Goal: Transaction & Acquisition: Purchase product/service

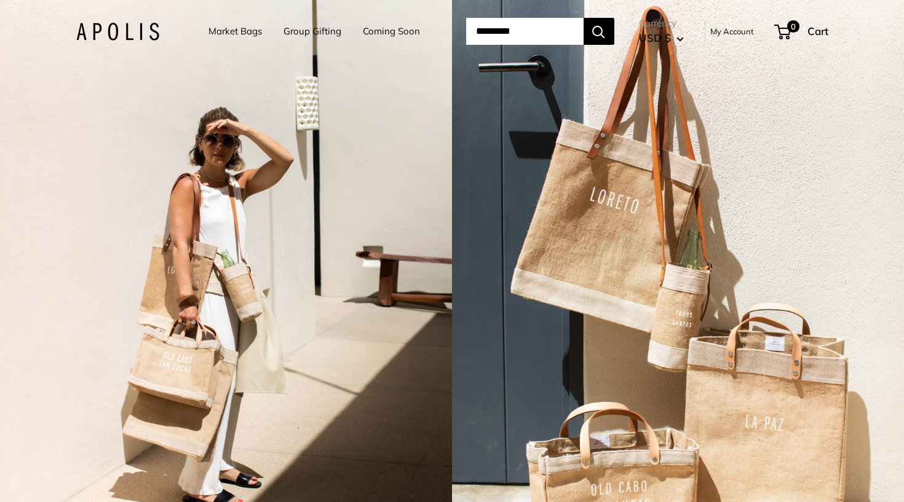
click at [217, 32] on link "Market Bags" at bounding box center [234, 31] width 53 height 17
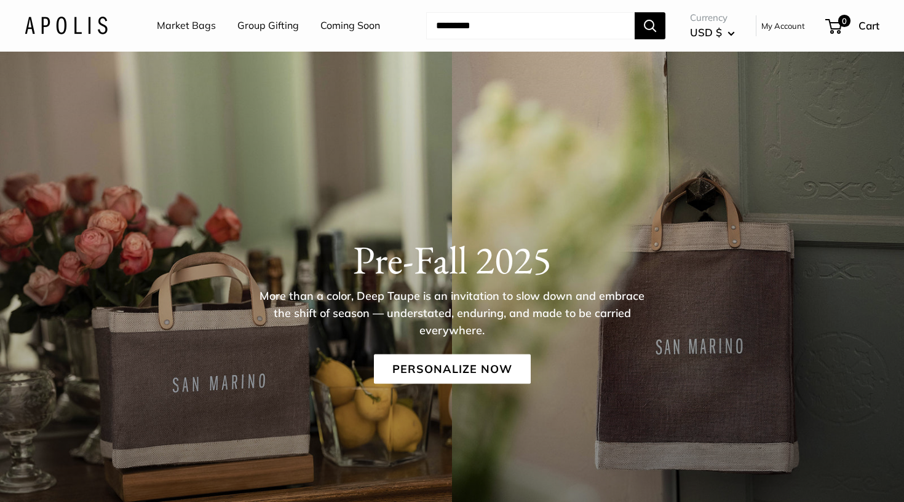
click at [194, 24] on link "Market Bags" at bounding box center [186, 26] width 59 height 18
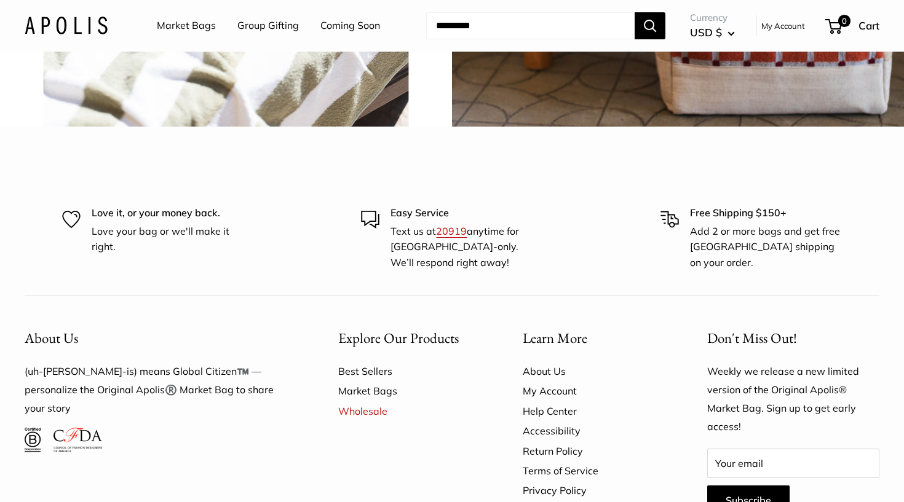
scroll to position [3046, 0]
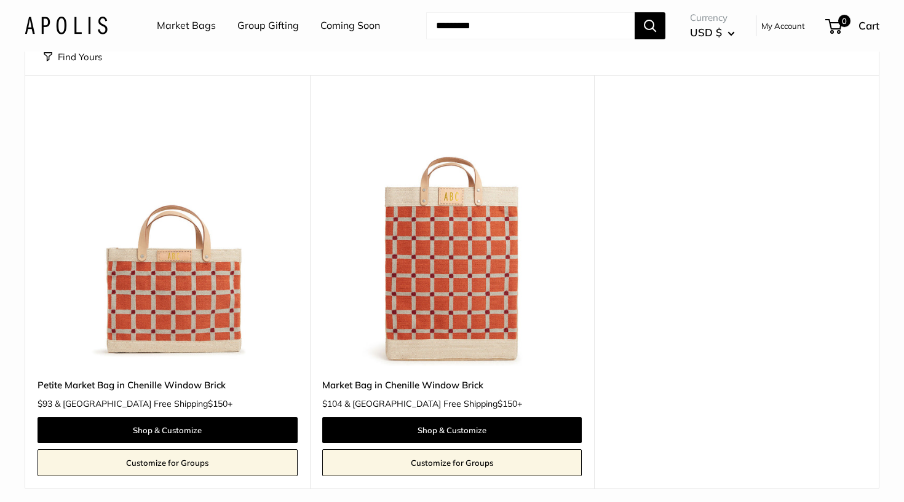
scroll to position [83, 0]
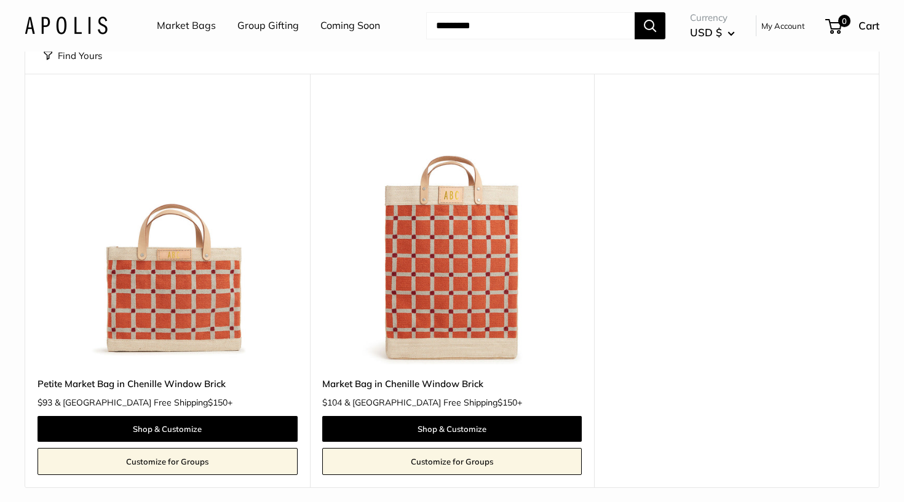
click at [552, 34] on input "Search..." at bounding box center [530, 25] width 208 height 27
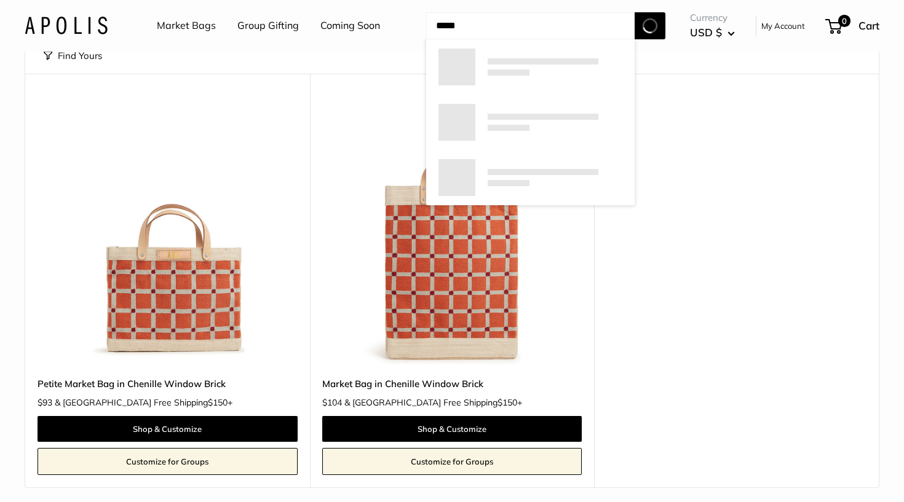
scroll to position [0, 0]
type input "*********"
click at [650, 25] on button "Search" at bounding box center [649, 25] width 31 height 27
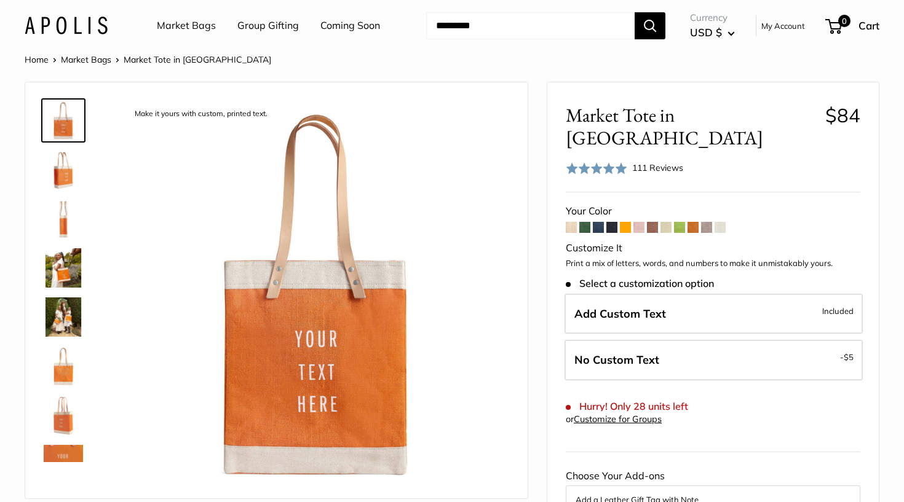
click at [56, 417] on img at bounding box center [63, 415] width 39 height 39
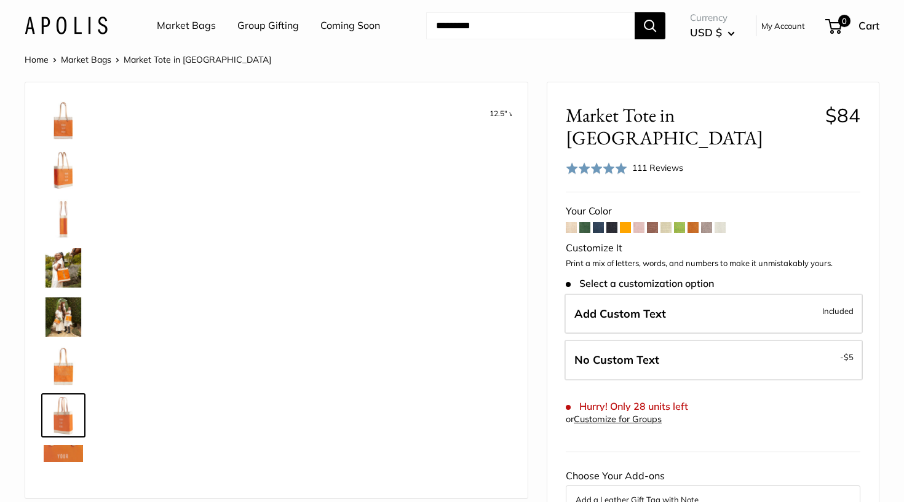
scroll to position [136, 0]
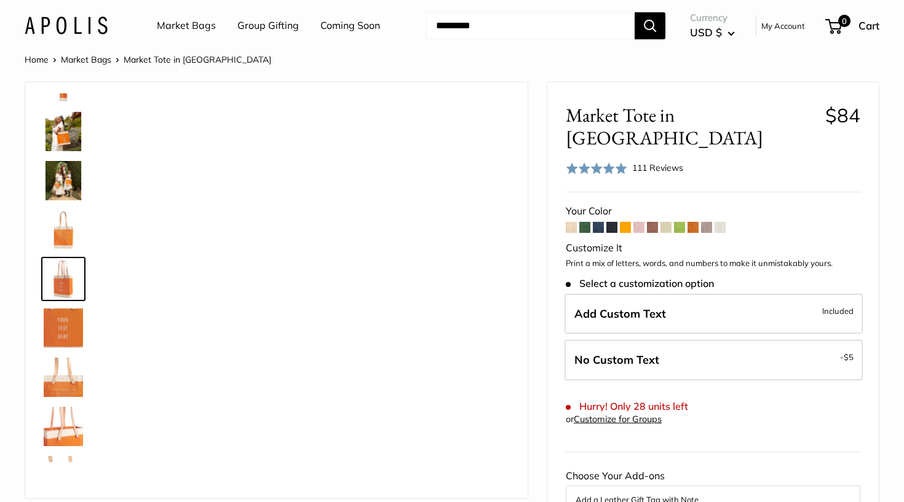
click at [62, 283] on img at bounding box center [63, 278] width 39 height 39
click at [69, 164] on img at bounding box center [63, 180] width 39 height 39
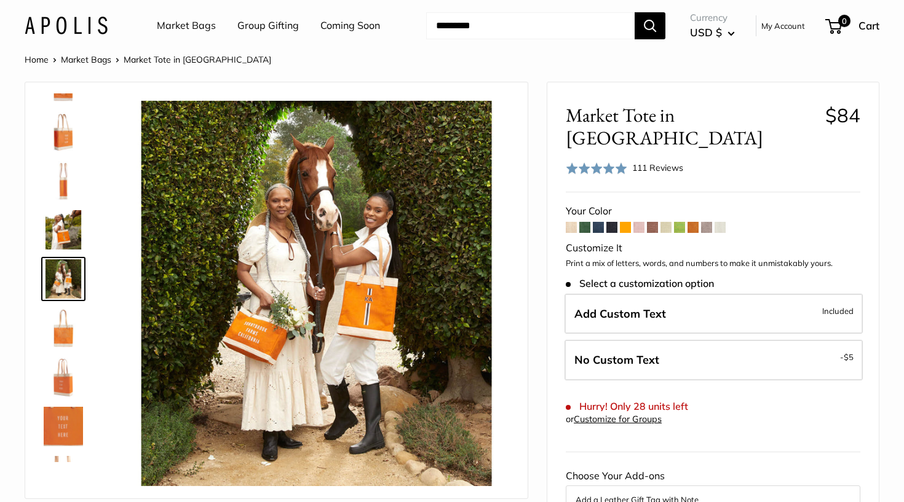
click at [60, 173] on img at bounding box center [63, 180] width 39 height 39
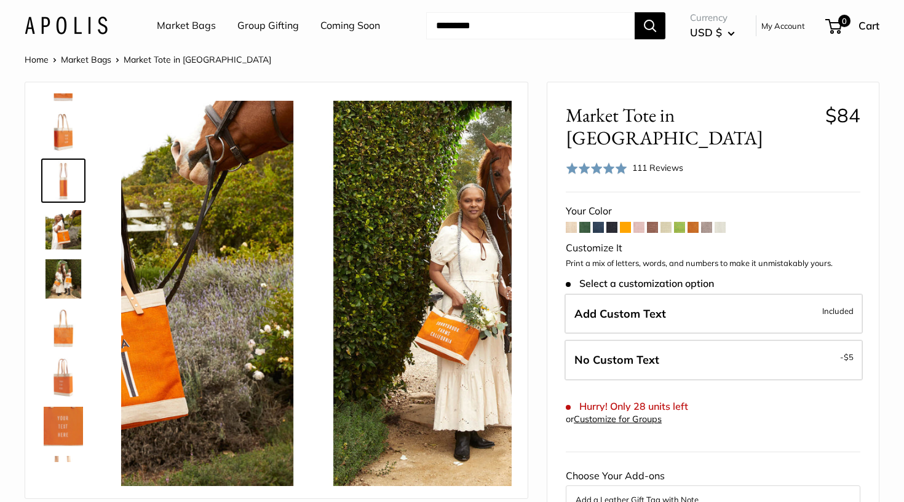
scroll to position [0, 0]
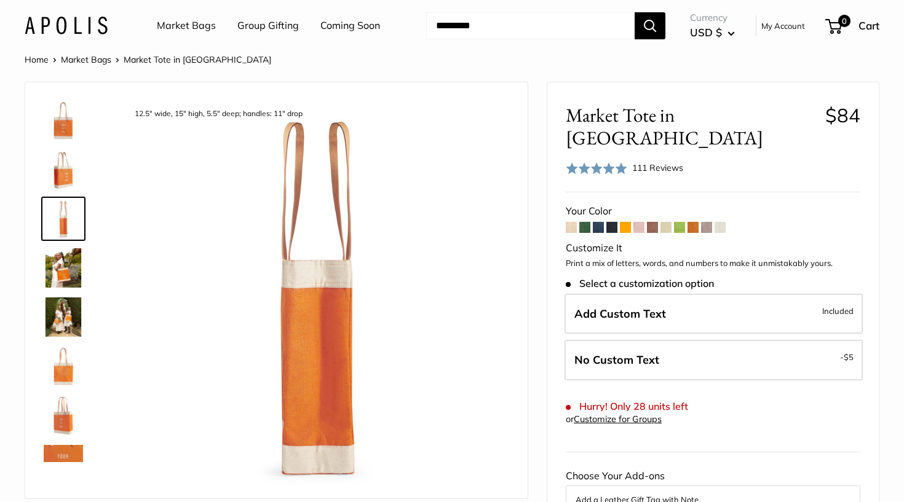
click at [59, 416] on img at bounding box center [63, 415] width 39 height 39
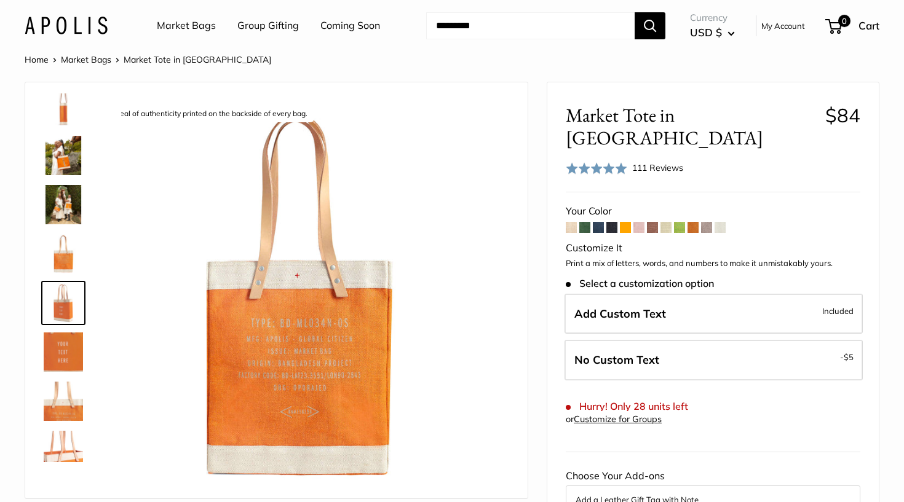
scroll to position [136, 0]
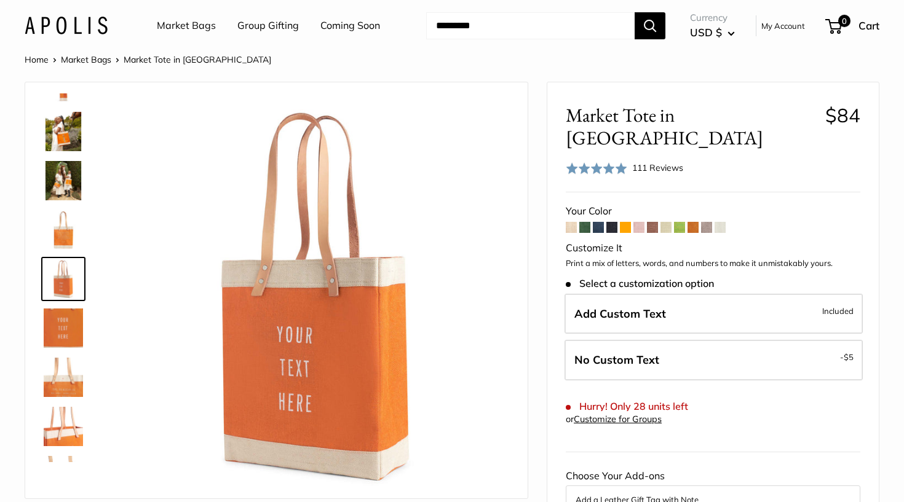
click at [59, 446] on link at bounding box center [63, 426] width 44 height 44
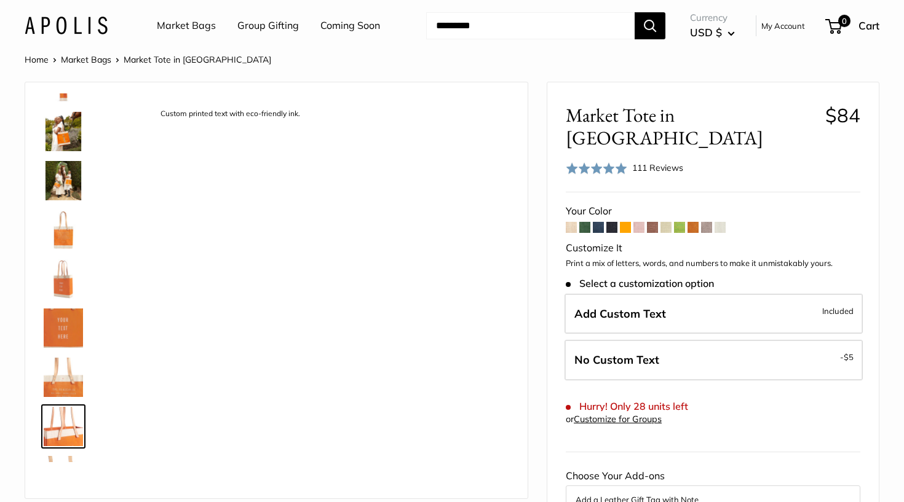
scroll to position [284, 0]
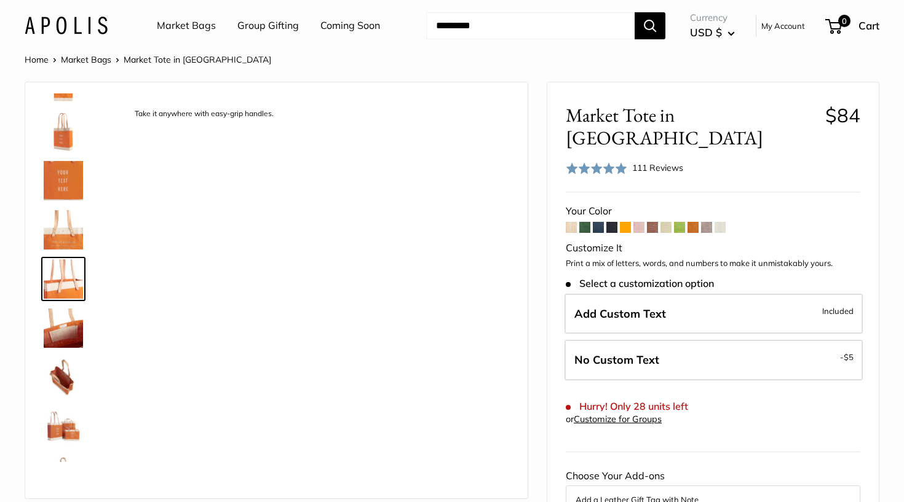
click at [62, 397] on link at bounding box center [63, 377] width 44 height 44
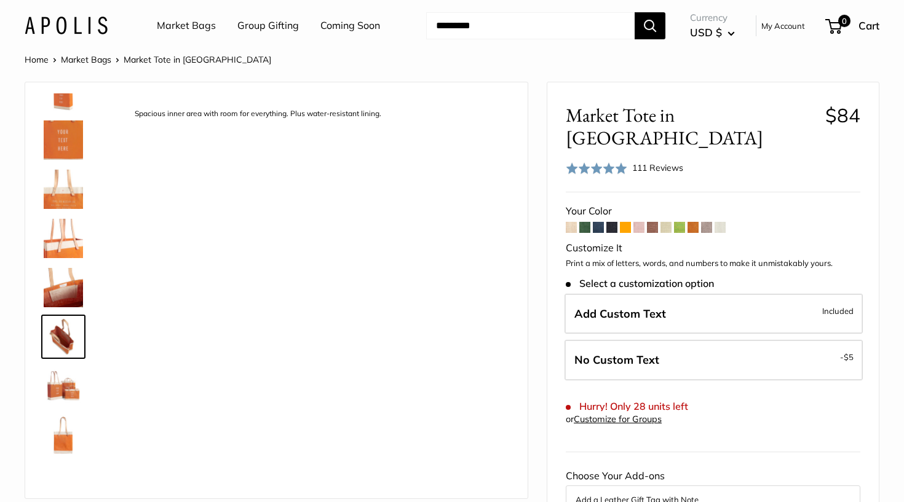
click at [57, 343] on img at bounding box center [63, 336] width 39 height 39
click at [66, 333] on img at bounding box center [63, 336] width 39 height 39
click at [68, 338] on img at bounding box center [63, 336] width 39 height 39
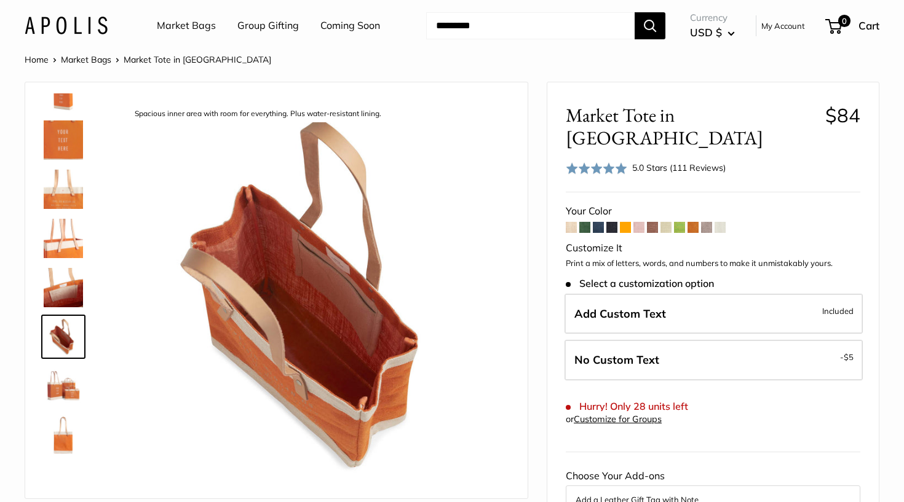
click at [63, 392] on img at bounding box center [63, 385] width 39 height 39
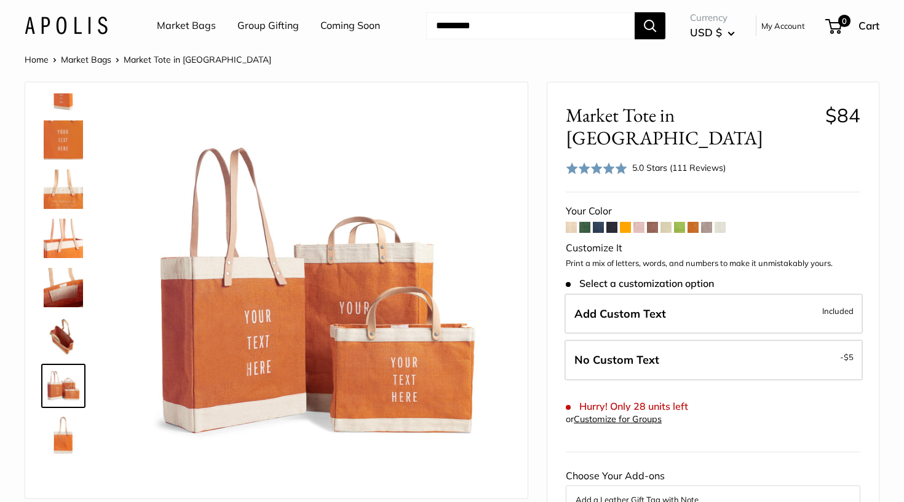
click at [597, 222] on span at bounding box center [598, 227] width 11 height 11
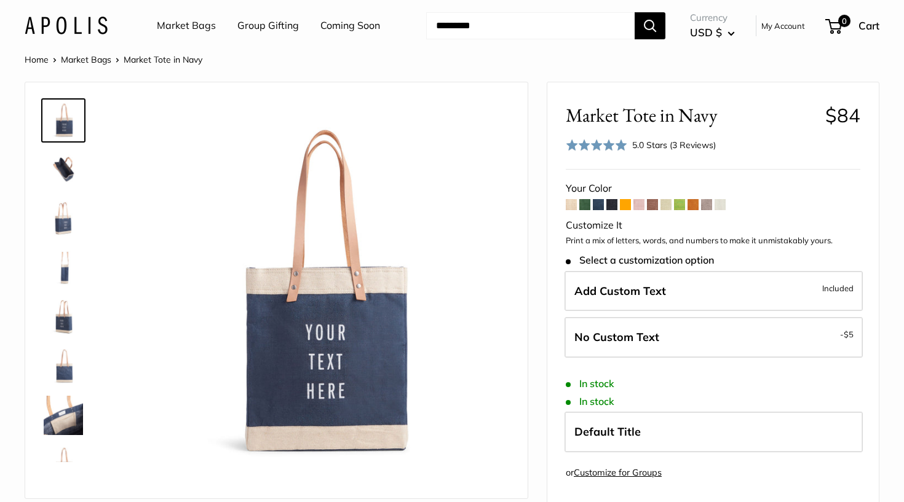
click at [667, 200] on span at bounding box center [665, 204] width 11 height 11
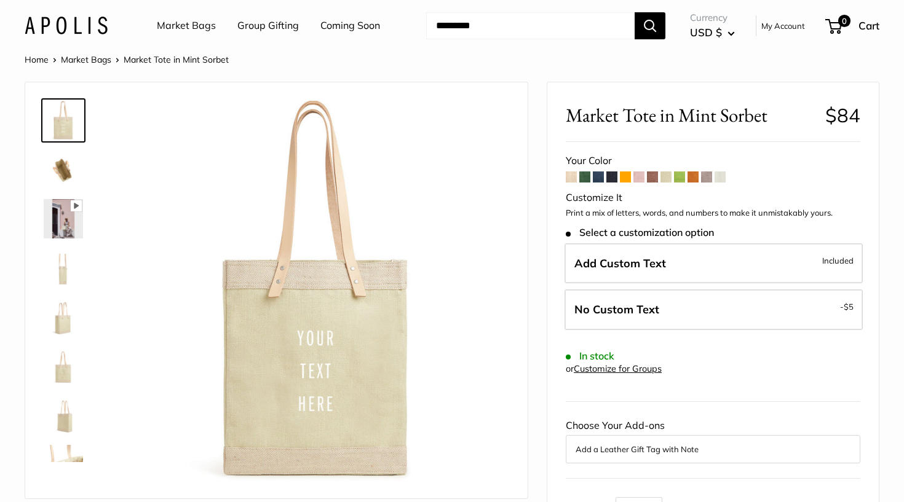
click at [62, 224] on img at bounding box center [63, 218] width 39 height 39
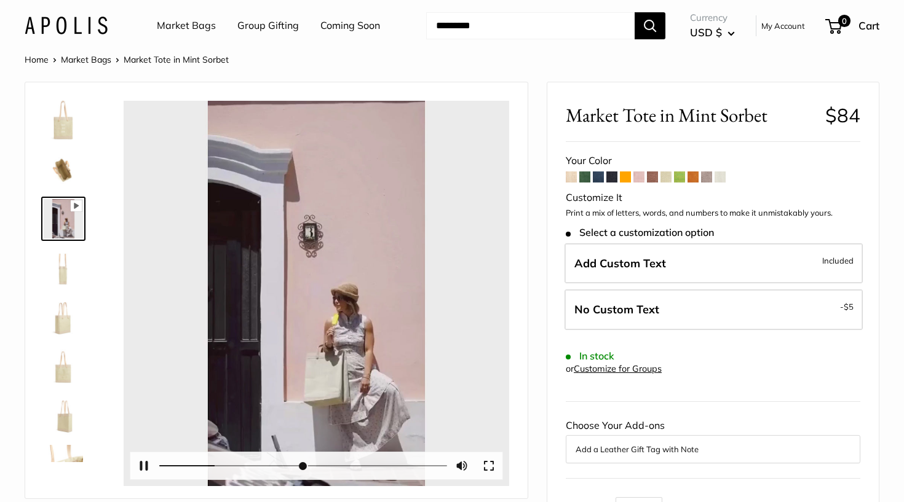
type input "*****"
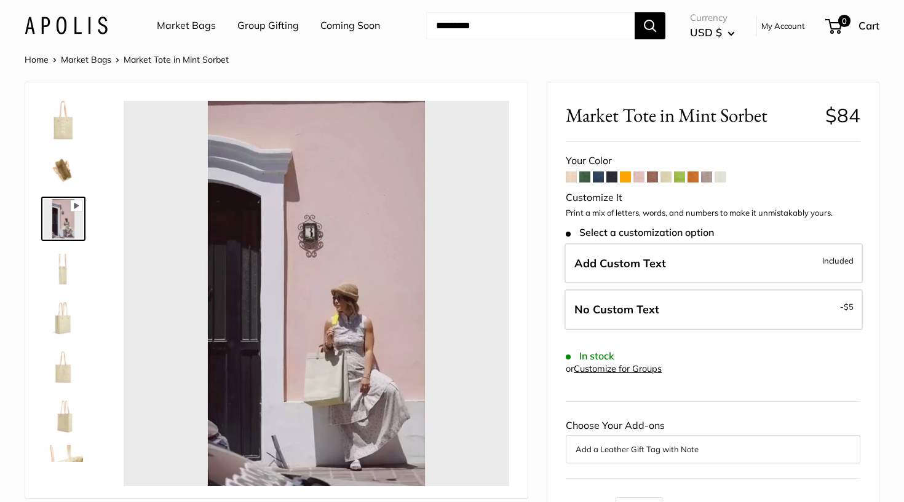
click at [789, 28] on link "My Account" at bounding box center [783, 25] width 44 height 15
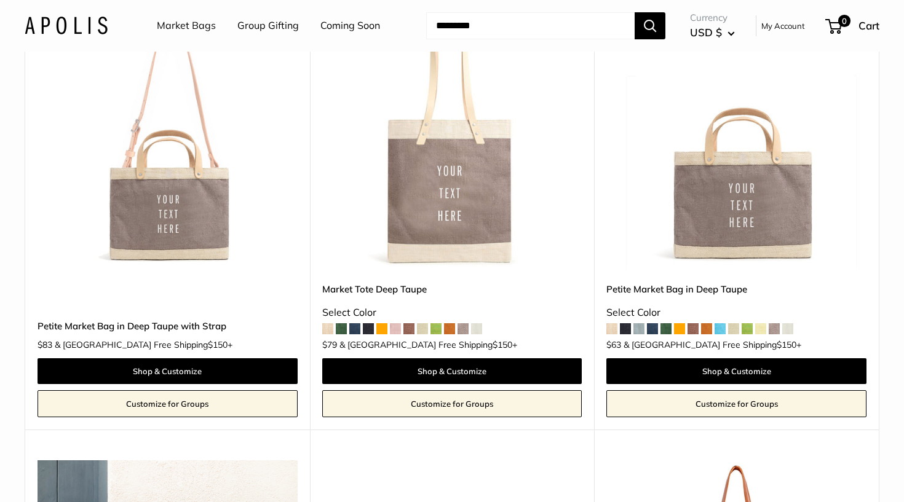
scroll to position [655, 0]
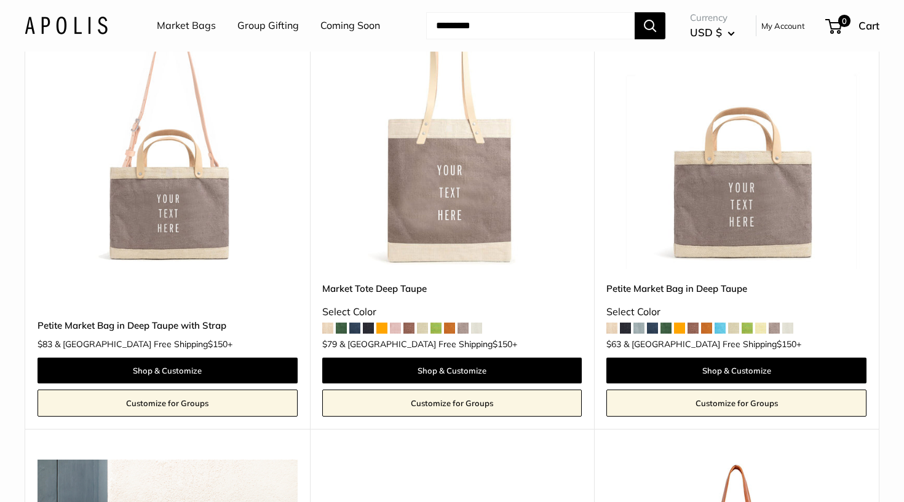
click at [0, 0] on img at bounding box center [0, 0] width 0 height 0
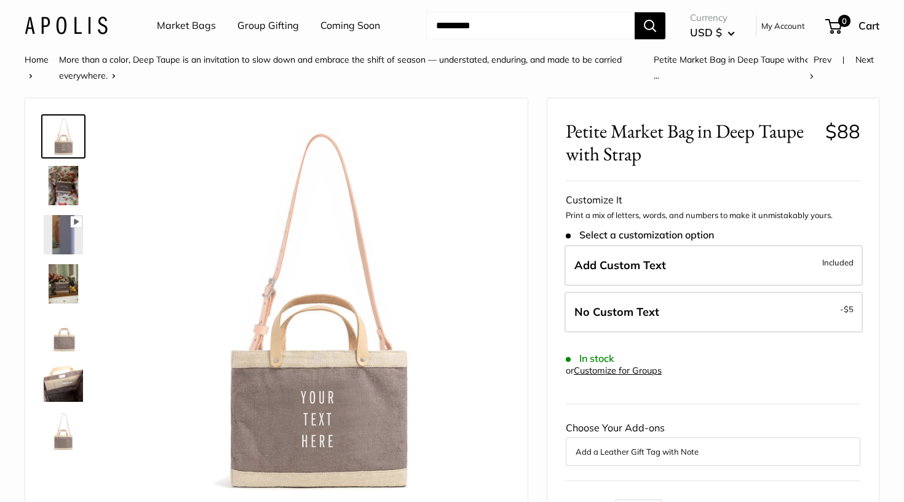
click at [60, 180] on img at bounding box center [63, 185] width 39 height 39
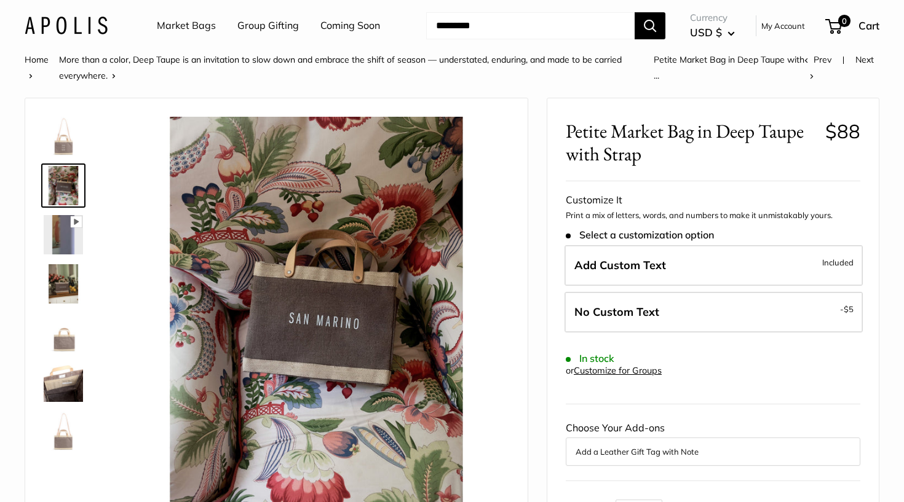
click at [63, 275] on img at bounding box center [63, 283] width 39 height 39
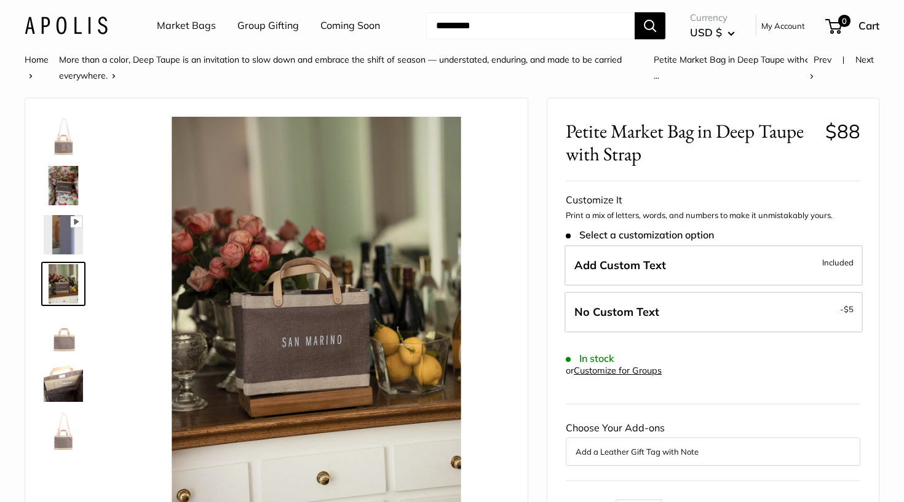
click at [62, 340] on img at bounding box center [63, 332] width 39 height 39
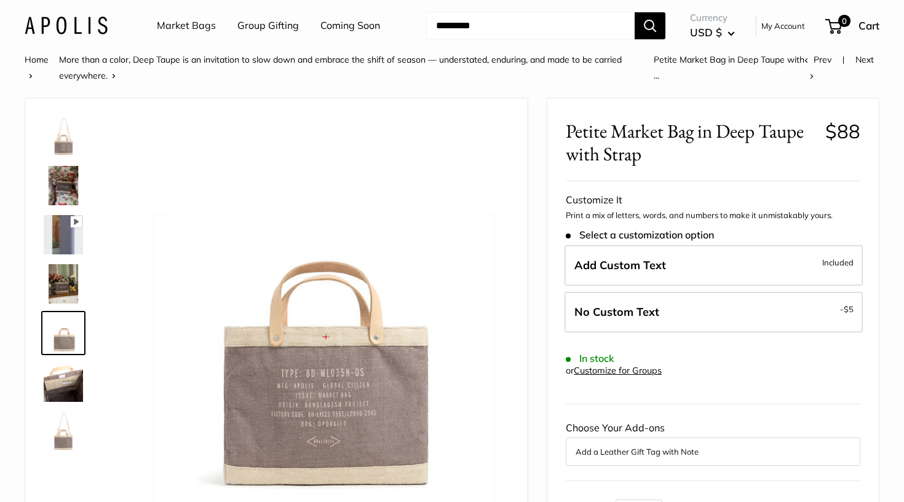
click at [68, 384] on img at bounding box center [63, 382] width 39 height 39
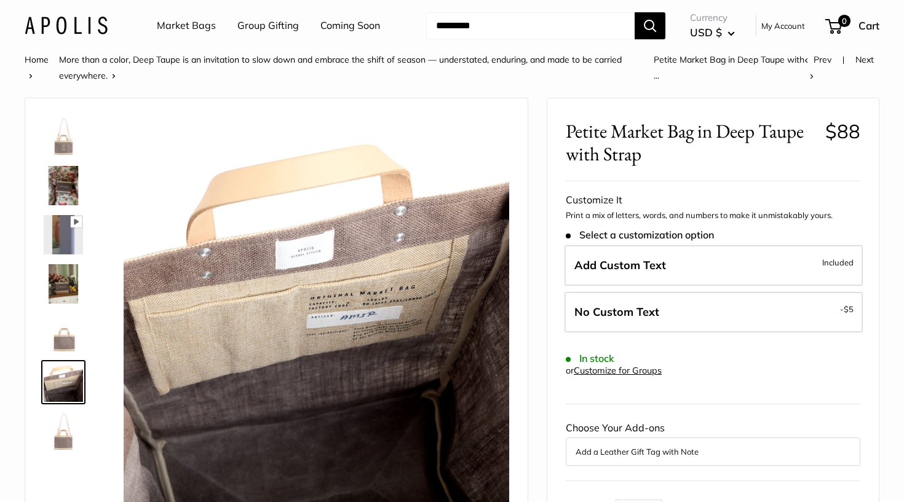
click at [61, 438] on img at bounding box center [63, 431] width 39 height 39
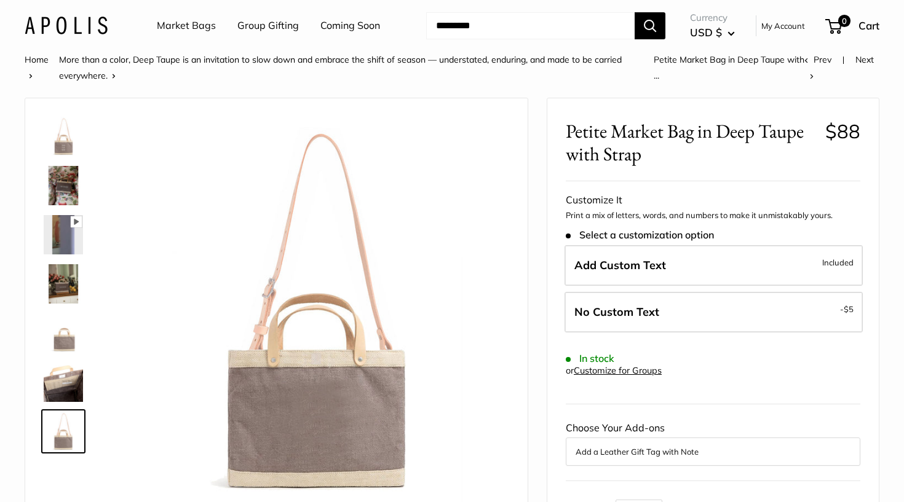
click at [218, 27] on ul "Market Bags Group Gifting Coming Soon" at bounding box center [279, 25] width 245 height 39
click at [199, 23] on link "Market Bags" at bounding box center [186, 26] width 59 height 18
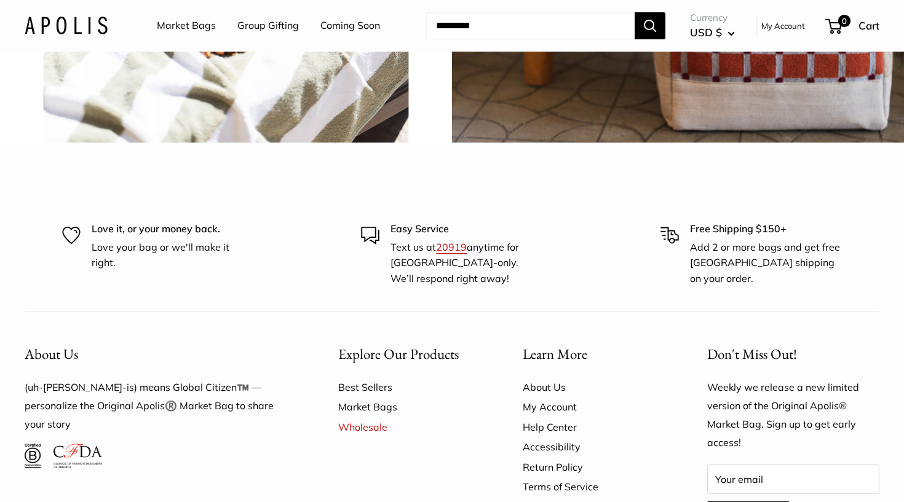
scroll to position [3019, 0]
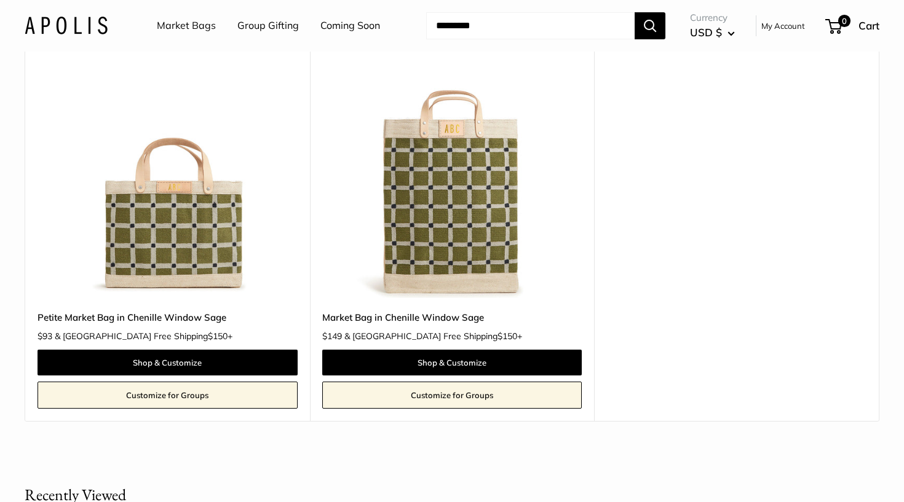
scroll to position [146, 0]
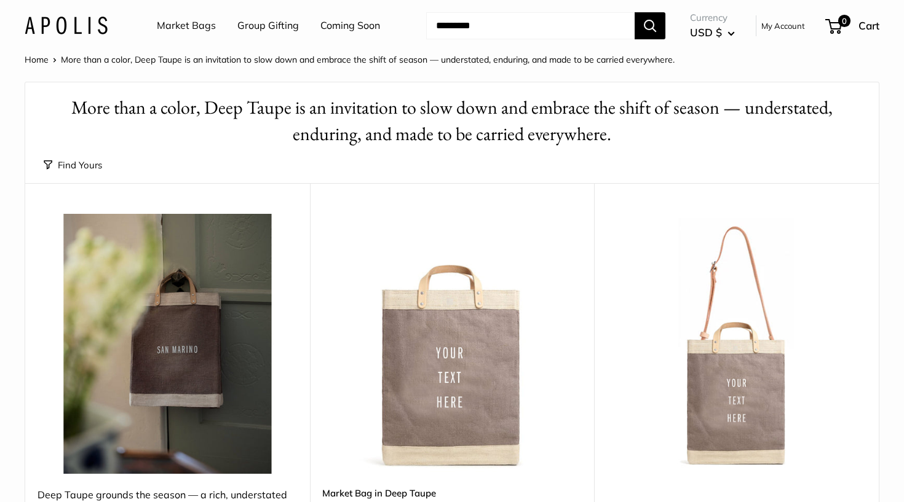
click at [502, 30] on input "Search..." at bounding box center [530, 25] width 208 height 27
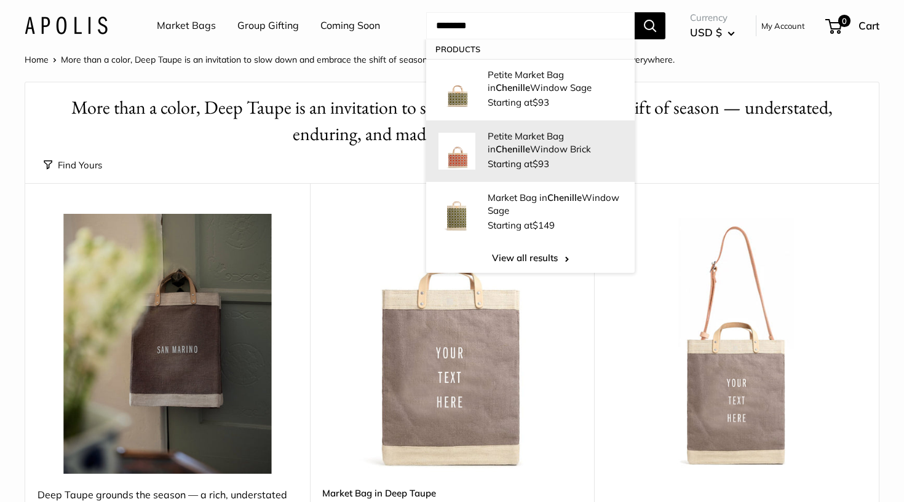
type input "********"
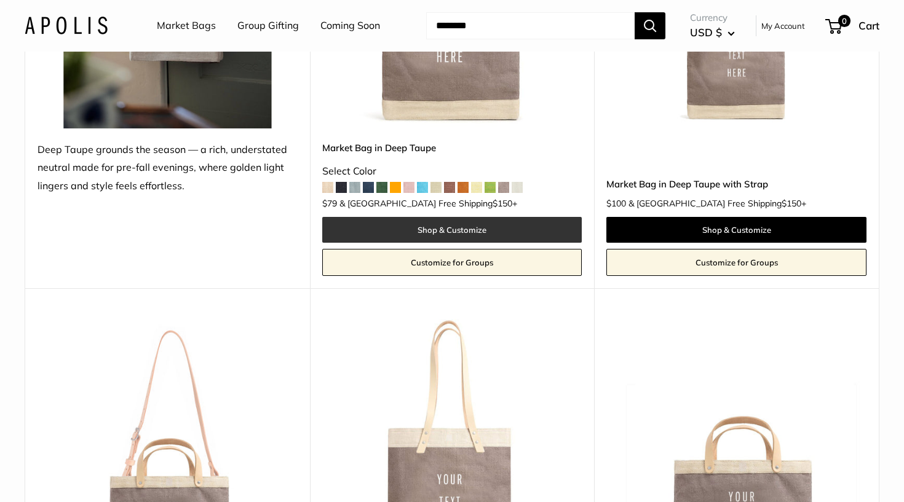
scroll to position [343, 0]
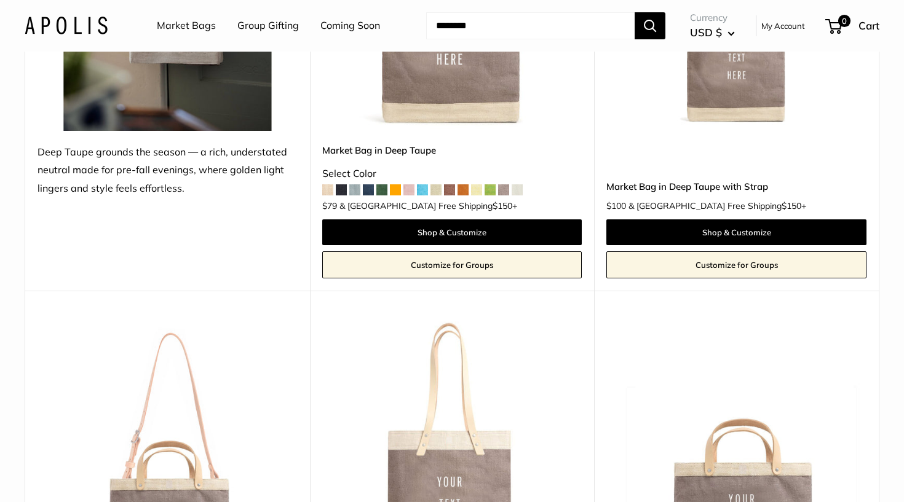
click at [462, 184] on span at bounding box center [462, 189] width 11 height 11
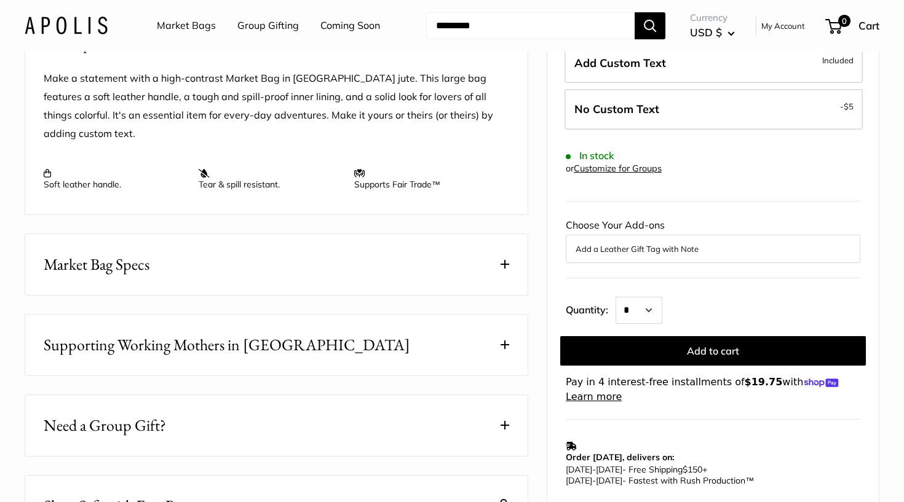
scroll to position [485, 0]
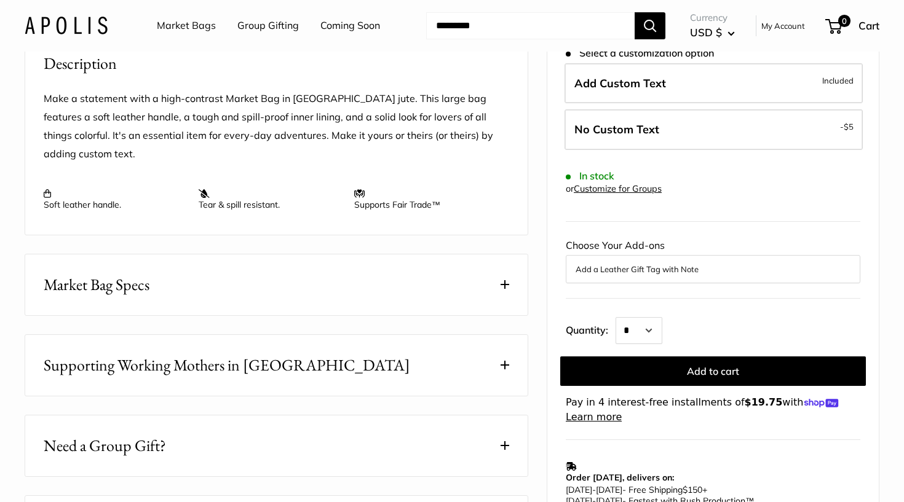
click at [190, 24] on link "Market Bags" at bounding box center [186, 26] width 59 height 18
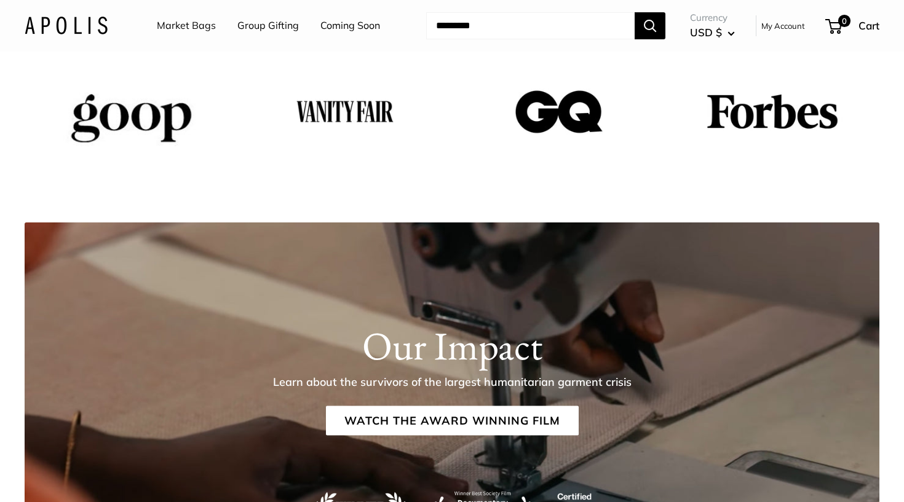
scroll to position [1852, 0]
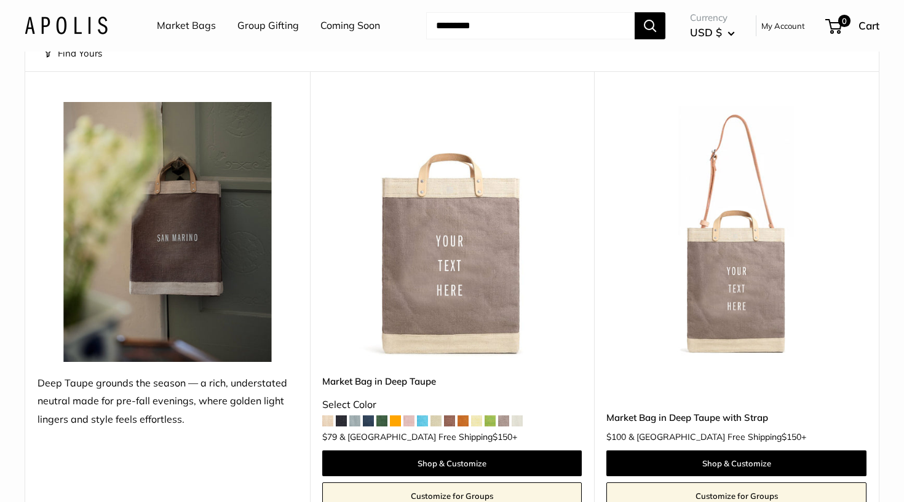
scroll to position [163, 0]
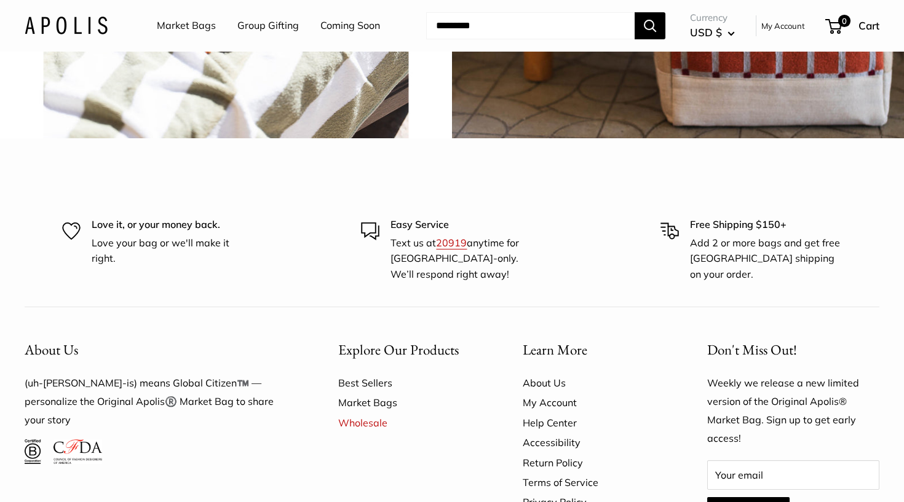
scroll to position [3037, 0]
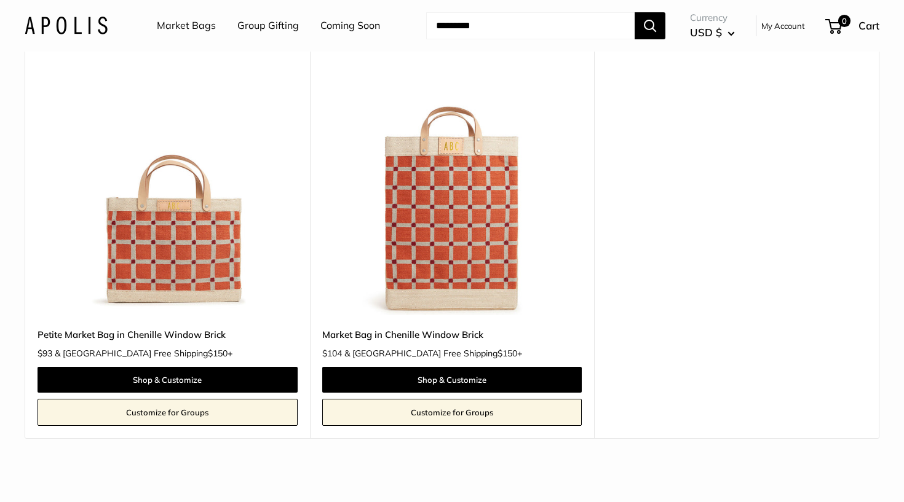
scroll to position [132, 0]
click at [0, 0] on img at bounding box center [0, 0] width 0 height 0
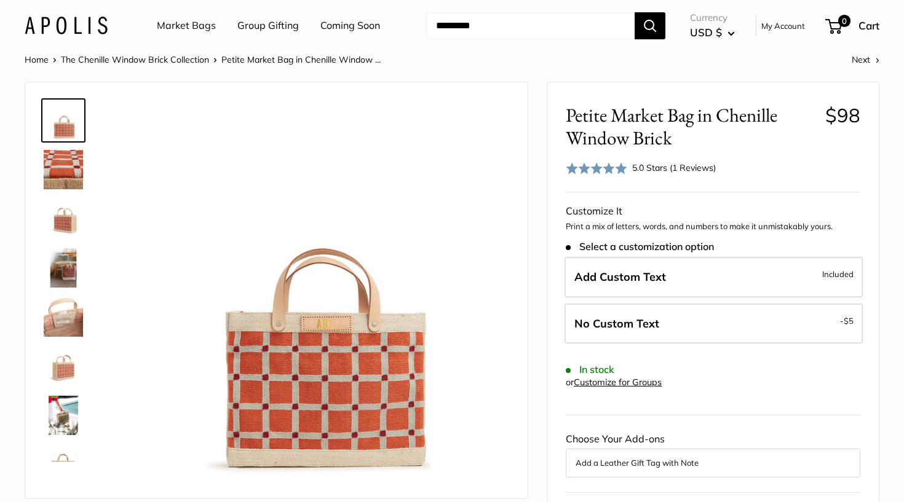
click at [63, 264] on img at bounding box center [63, 267] width 39 height 39
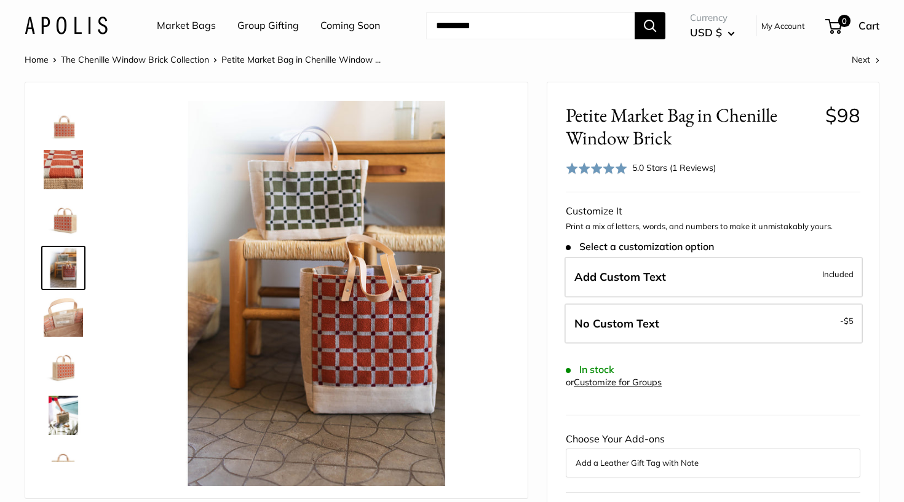
click at [68, 315] on img at bounding box center [63, 316] width 39 height 39
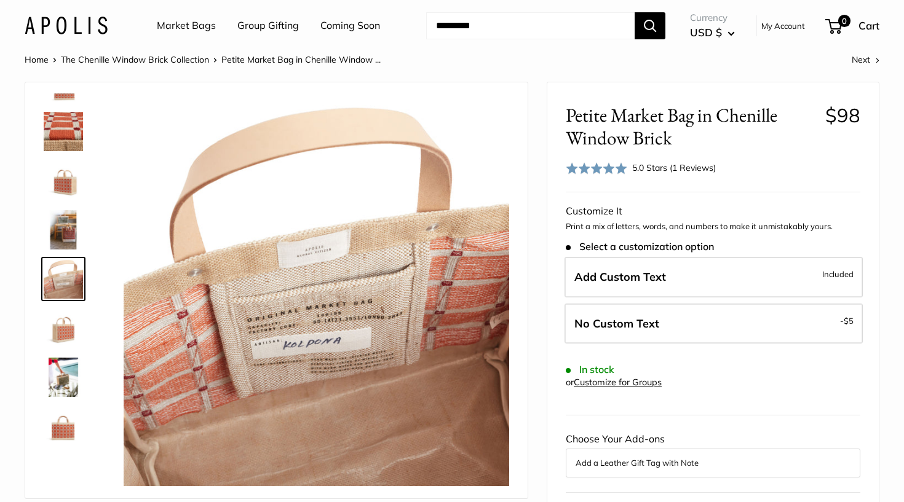
click at [66, 376] on img at bounding box center [63, 377] width 39 height 39
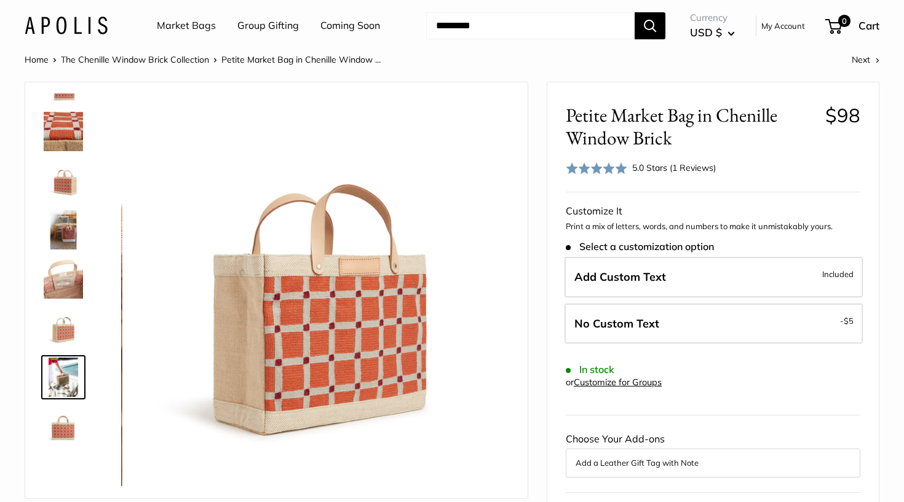
scroll to position [79, 0]
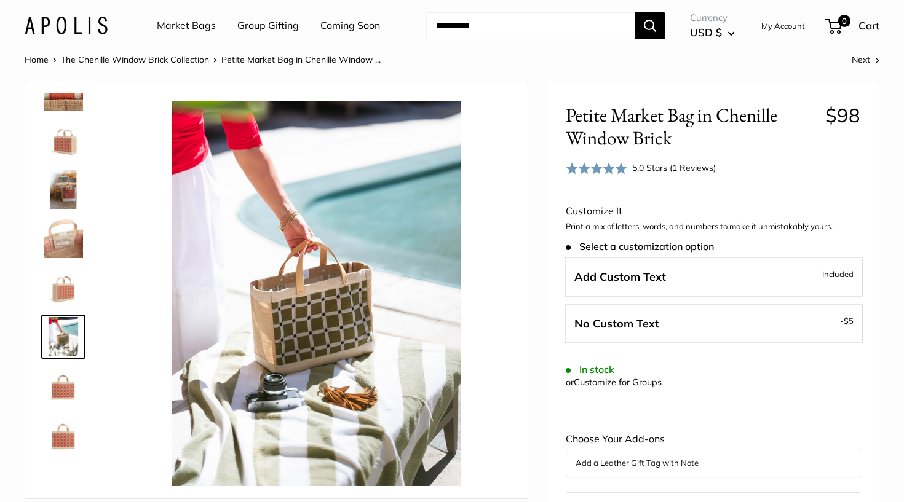
click at [58, 400] on img at bounding box center [63, 385] width 39 height 39
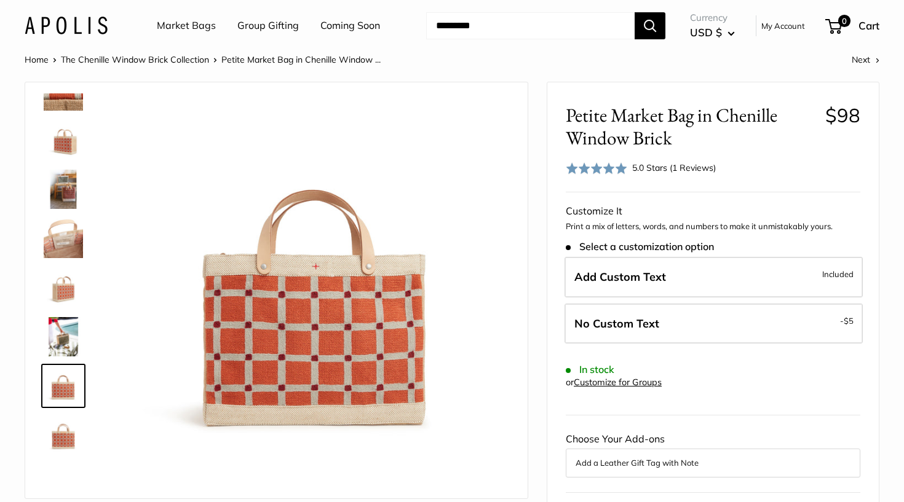
click at [58, 431] on img at bounding box center [63, 435] width 39 height 39
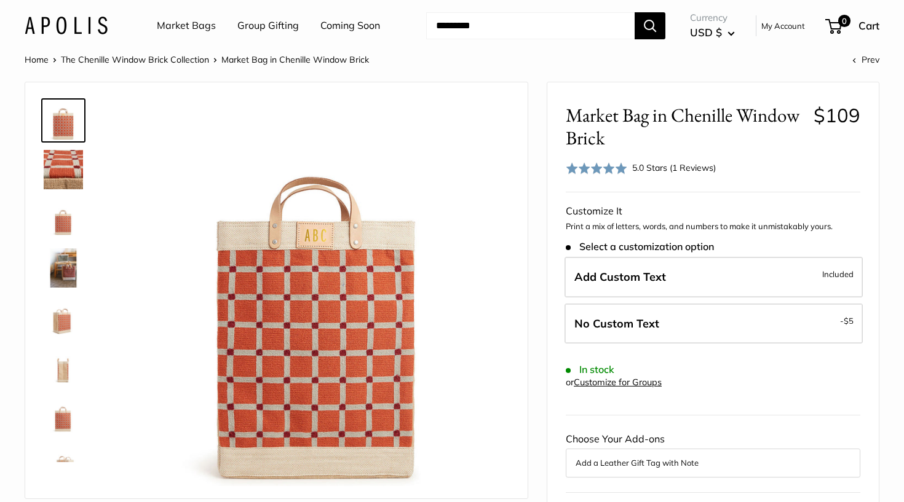
click at [58, 257] on img at bounding box center [63, 267] width 39 height 39
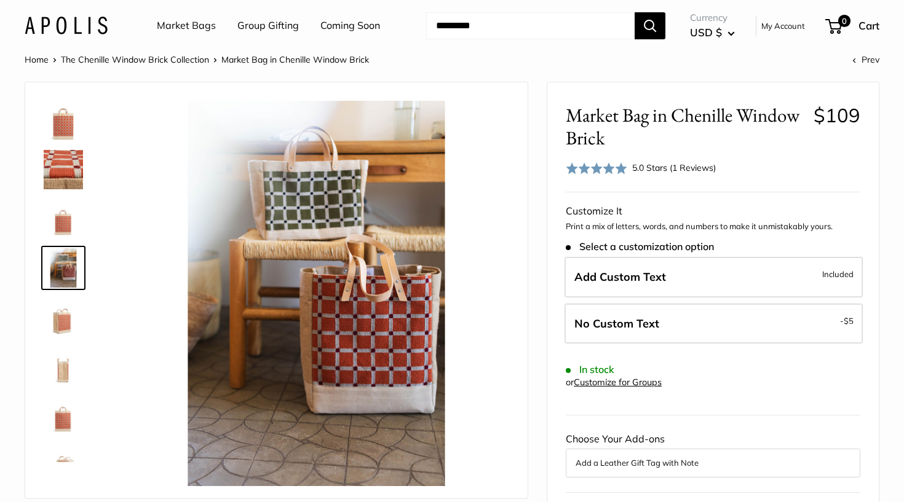
click at [69, 303] on img at bounding box center [63, 316] width 39 height 39
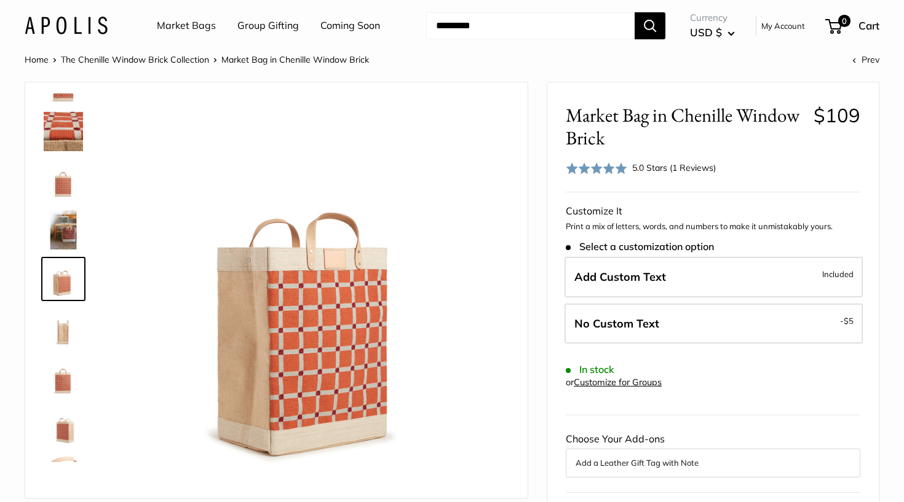
click at [62, 390] on img at bounding box center [63, 377] width 39 height 39
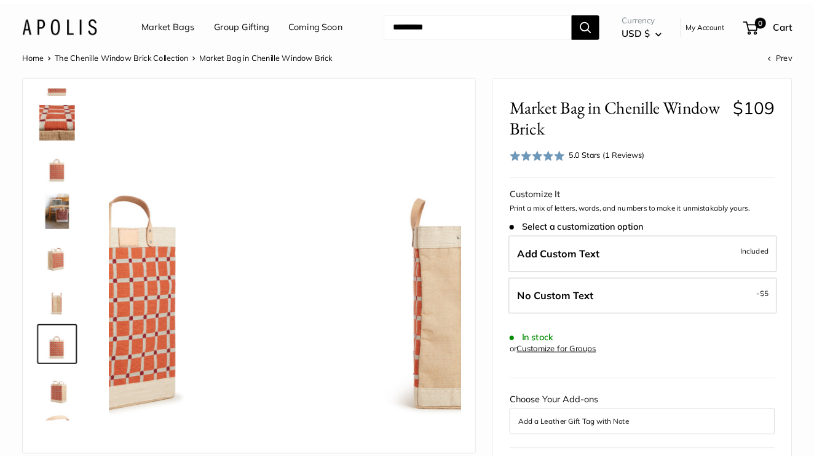
scroll to position [128, 0]
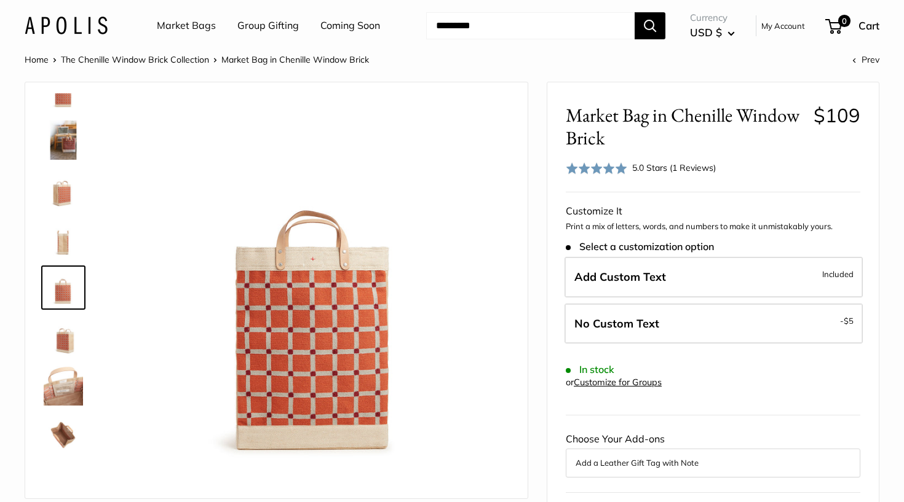
click at [65, 433] on img at bounding box center [63, 435] width 39 height 39
